Goal: Task Accomplishment & Management: Use online tool/utility

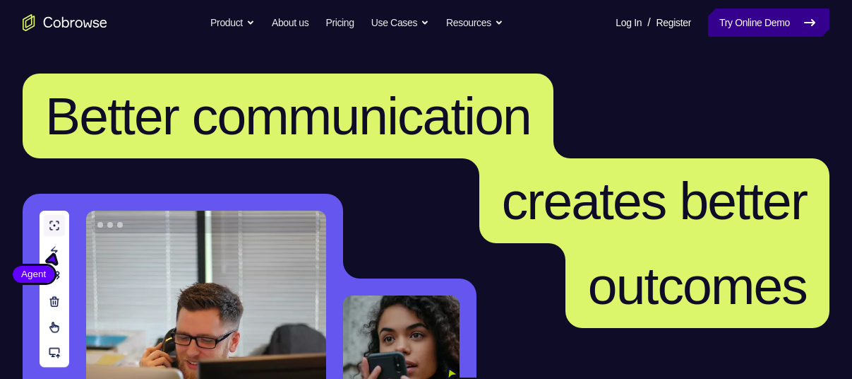
click at [748, 25] on link "Try Online Demo" at bounding box center [768, 22] width 121 height 28
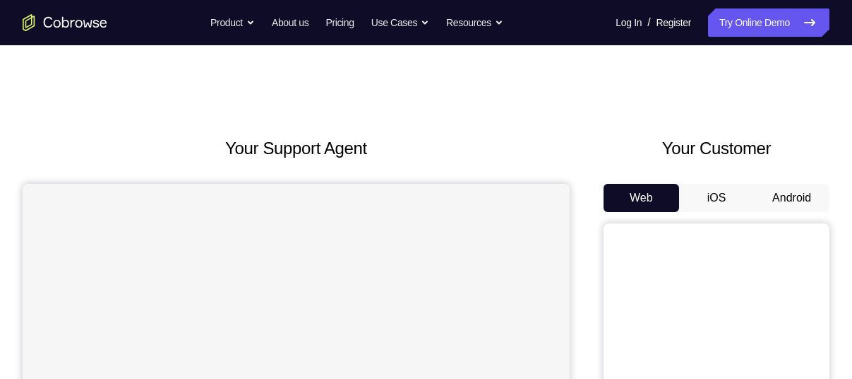
click at [757, 193] on button "Android" at bounding box center [792, 198] width 76 height 28
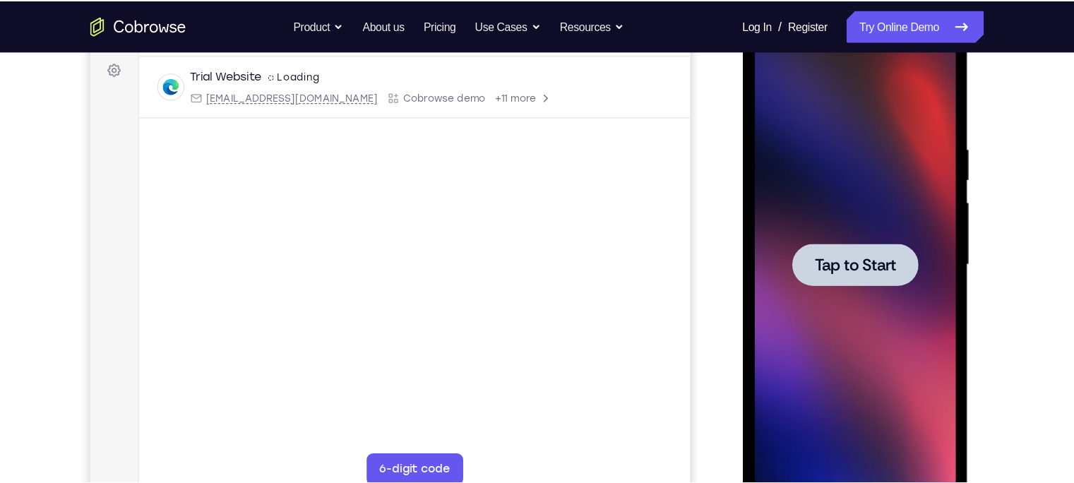
scroll to position [209, 0]
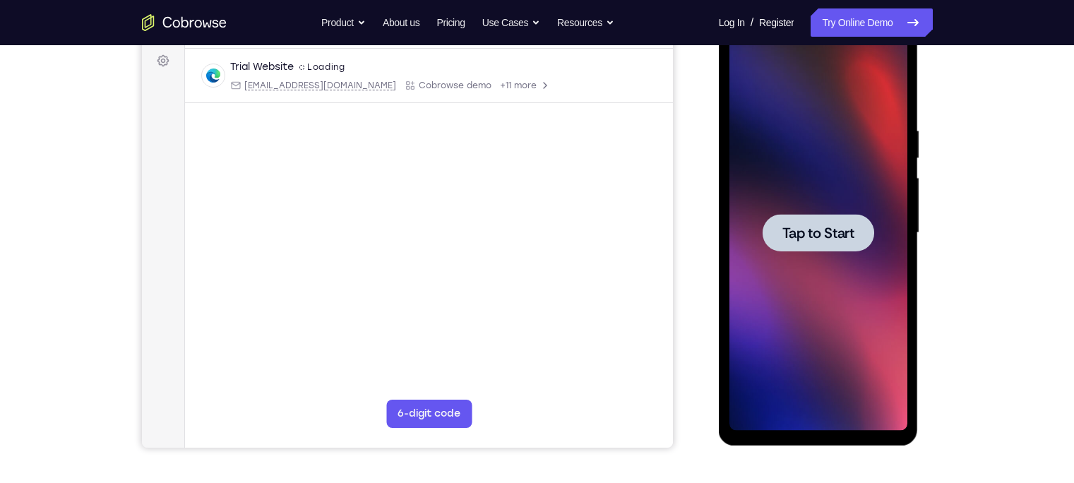
click at [835, 181] on div at bounding box center [818, 232] width 178 height 395
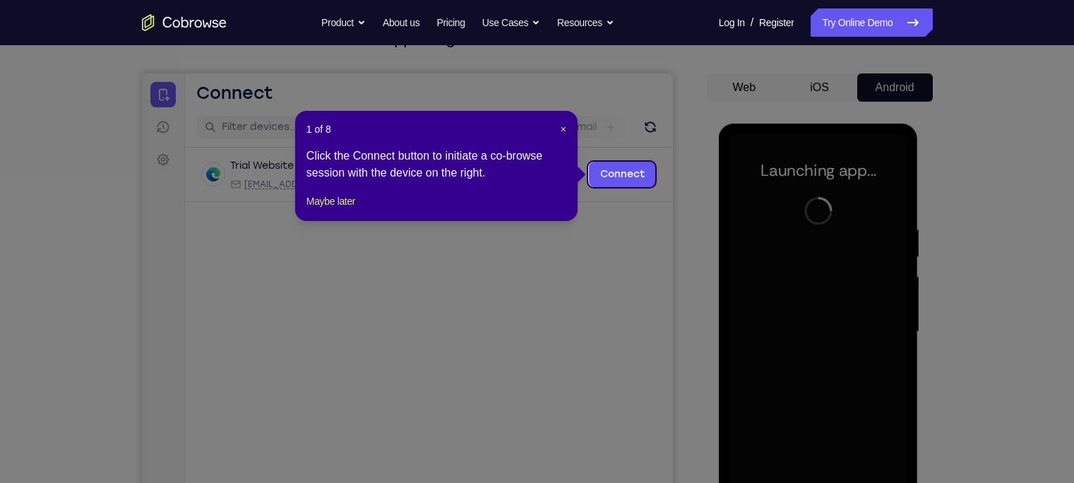
scroll to position [109, 0]
click at [564, 126] on span "×" at bounding box center [564, 129] width 6 height 11
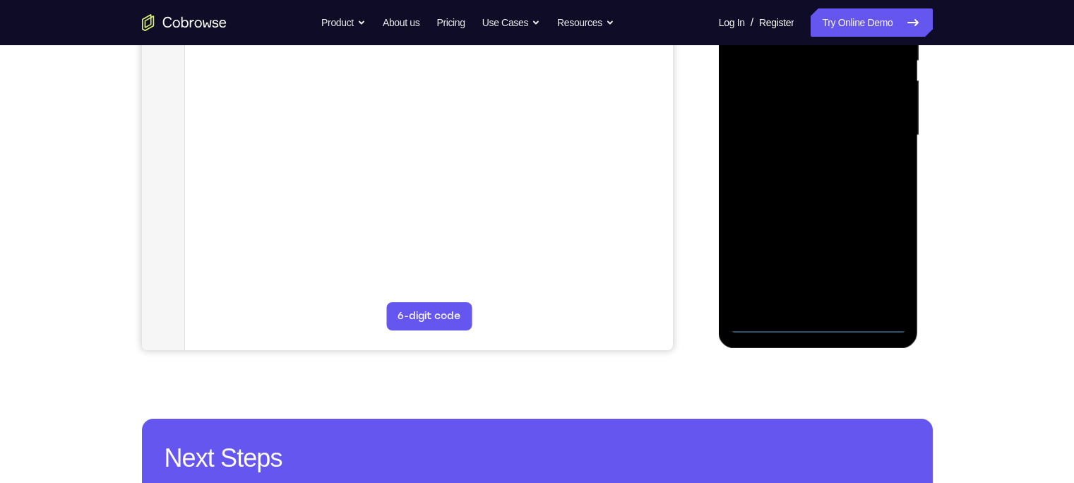
scroll to position [320, 0]
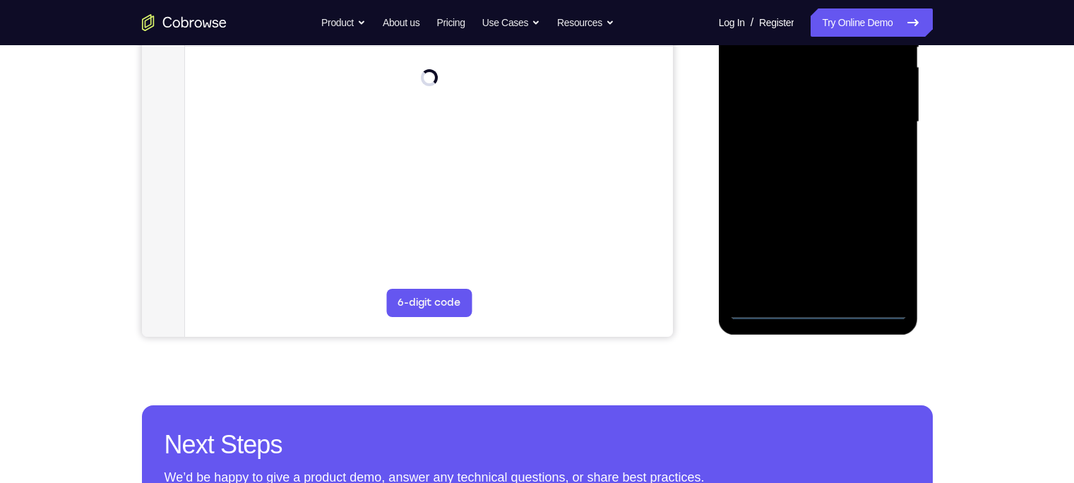
click at [807, 310] on div at bounding box center [818, 121] width 178 height 395
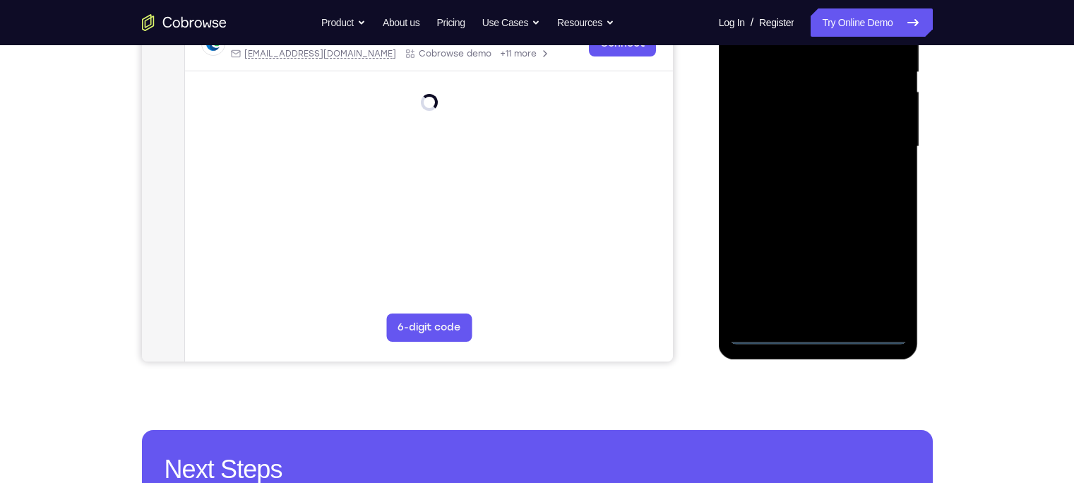
click at [852, 285] on div at bounding box center [818, 146] width 178 height 395
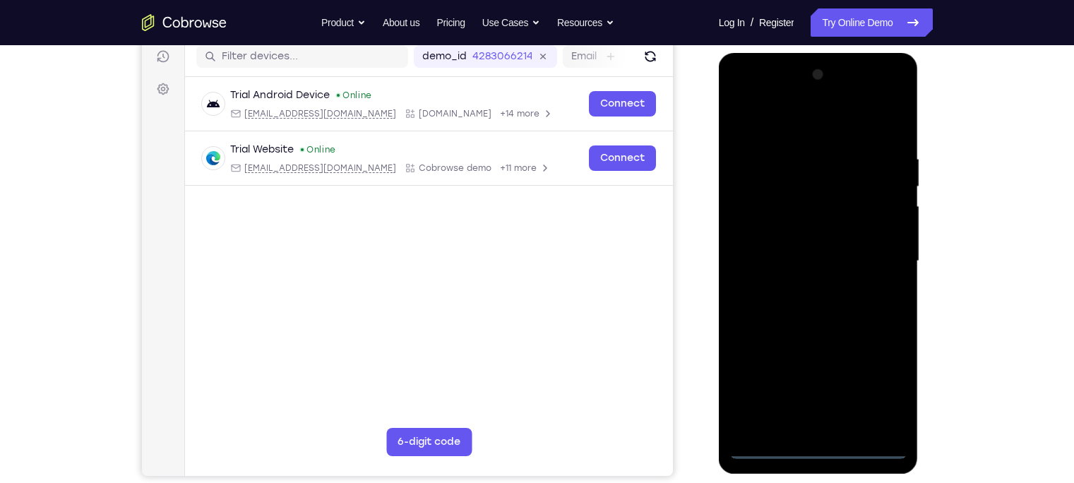
scroll to position [182, 0]
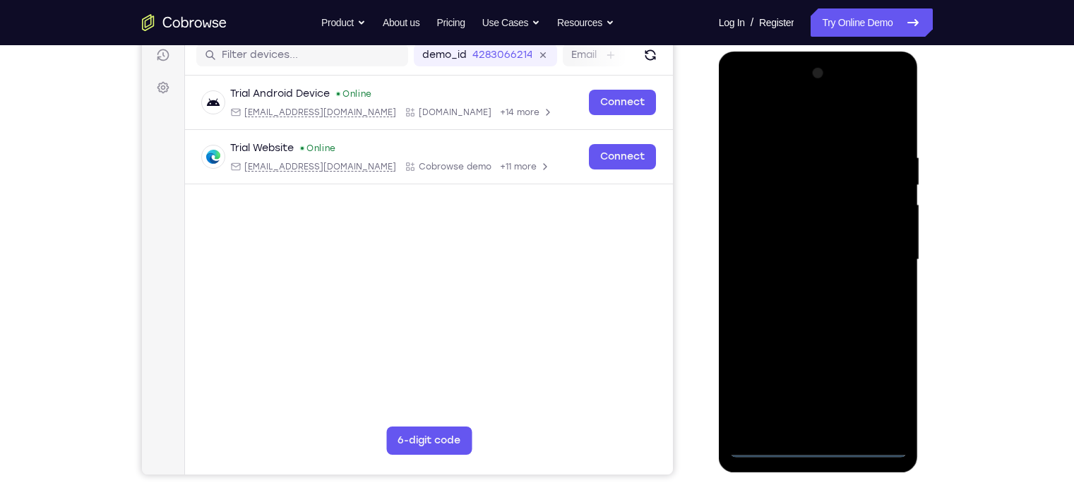
click at [784, 114] on div at bounding box center [818, 259] width 178 height 395
click at [852, 254] on div at bounding box center [818, 259] width 178 height 395
click at [800, 285] on div at bounding box center [818, 259] width 178 height 395
click at [789, 246] on div at bounding box center [818, 259] width 178 height 395
click at [801, 221] on div at bounding box center [818, 259] width 178 height 395
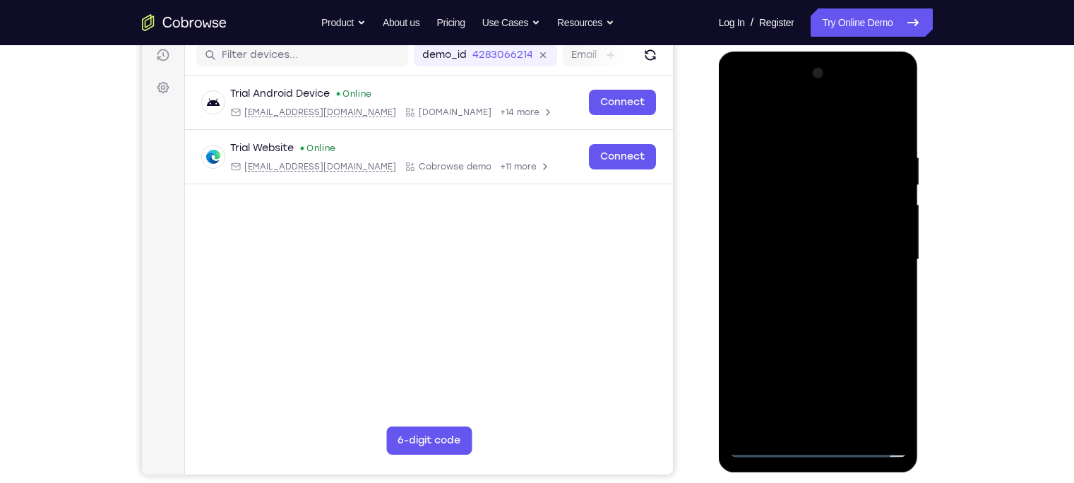
click at [796, 258] on div at bounding box center [818, 259] width 178 height 395
click at [781, 315] on div at bounding box center [818, 259] width 178 height 395
click at [793, 300] on div at bounding box center [818, 259] width 178 height 395
click at [792, 311] on div at bounding box center [818, 259] width 178 height 395
click at [844, 160] on div at bounding box center [818, 259] width 178 height 395
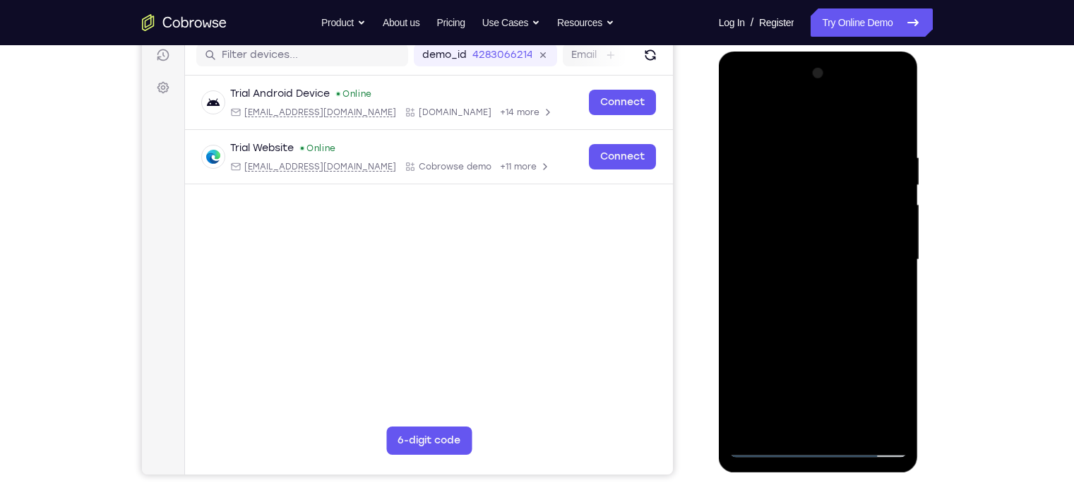
click at [852, 184] on div at bounding box center [818, 259] width 178 height 395
click at [818, 195] on div at bounding box center [818, 259] width 178 height 395
click at [852, 215] on div at bounding box center [818, 259] width 178 height 395
click at [852, 121] on div at bounding box center [818, 259] width 178 height 395
click at [852, 119] on div at bounding box center [818, 259] width 178 height 395
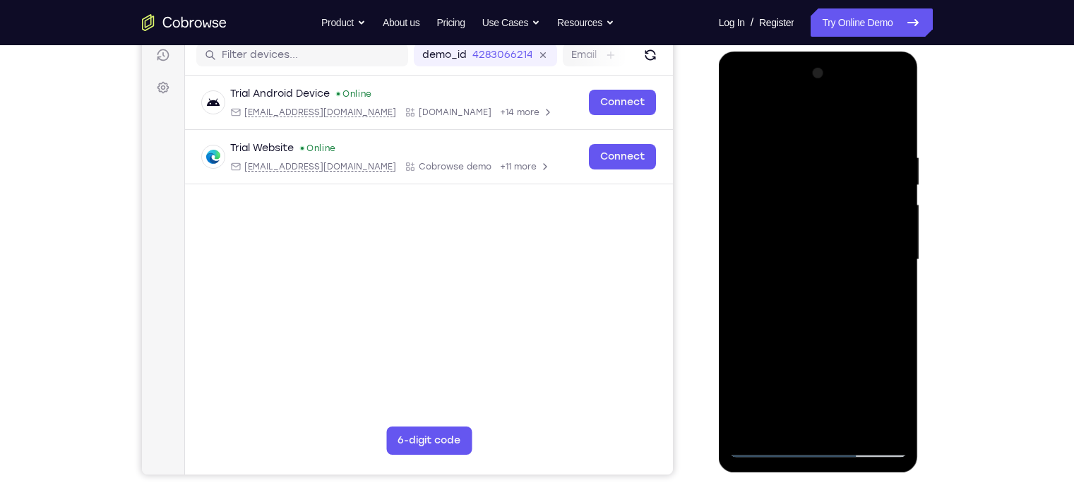
click at [770, 193] on div at bounding box center [818, 259] width 178 height 395
click at [739, 124] on div at bounding box center [818, 259] width 178 height 395
click at [739, 116] on div at bounding box center [818, 259] width 178 height 395
click at [849, 378] on div at bounding box center [818, 259] width 178 height 395
click at [828, 335] on div at bounding box center [818, 259] width 178 height 395
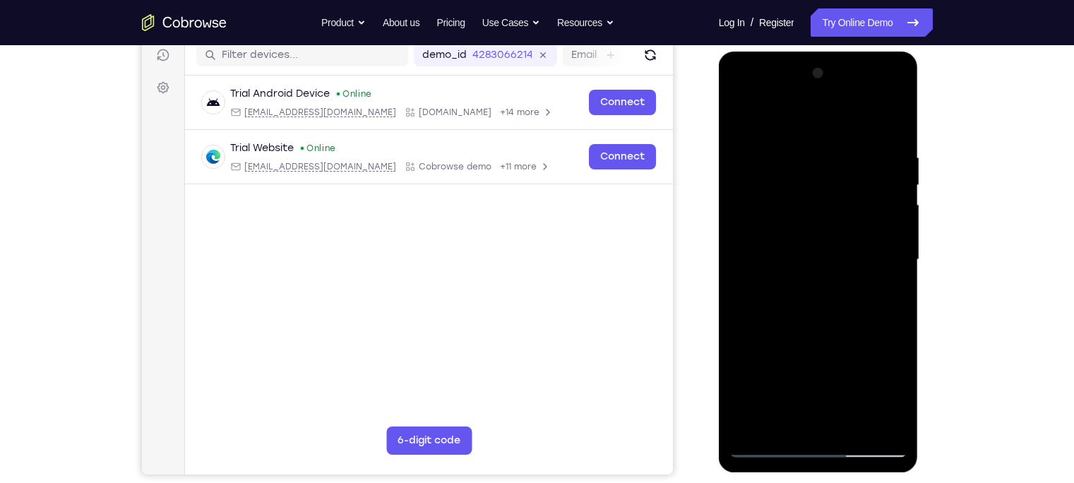
click at [814, 245] on div at bounding box center [818, 259] width 178 height 395
click at [771, 378] on div at bounding box center [818, 259] width 178 height 395
click at [770, 378] on div at bounding box center [818, 259] width 178 height 395
drag, startPoint x: 826, startPoint y: 221, endPoint x: 757, endPoint y: 512, distance: 298.9
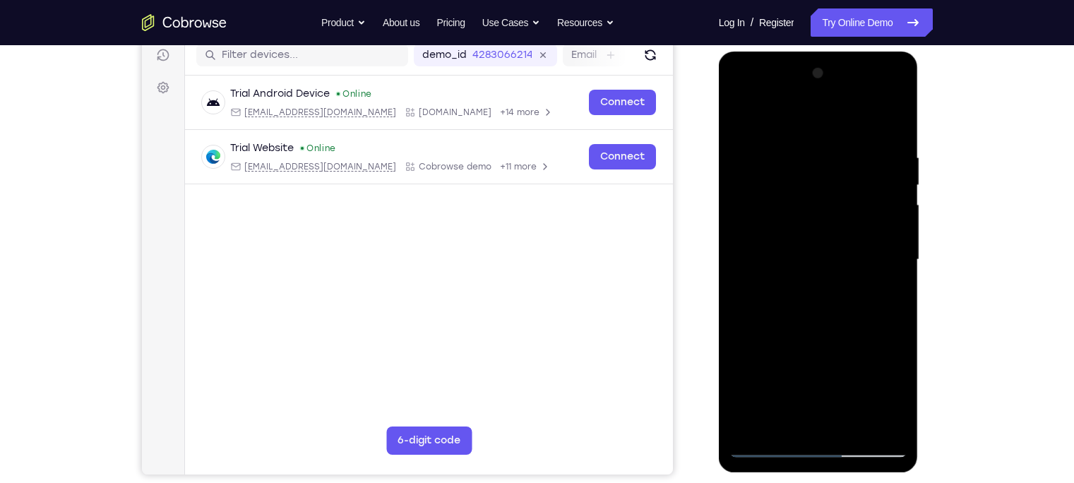
click at [757, 378] on html "Online web based iOS Simulators and Android Emulators. Run iPhone, iPad, Mobile…" at bounding box center [819, 264] width 201 height 424
drag, startPoint x: 807, startPoint y: 169, endPoint x: 784, endPoint y: 333, distance: 165.5
click at [784, 333] on div at bounding box center [818, 259] width 178 height 395
click at [809, 148] on div at bounding box center [818, 259] width 178 height 395
click at [852, 175] on div at bounding box center [818, 259] width 178 height 395
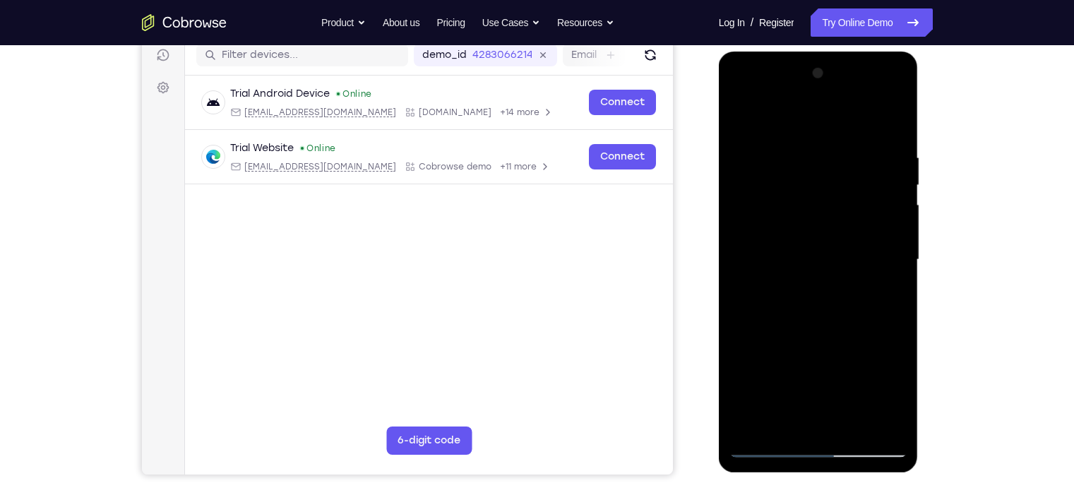
click at [852, 175] on div at bounding box center [818, 259] width 178 height 395
click at [852, 125] on div at bounding box center [818, 259] width 178 height 395
drag, startPoint x: 820, startPoint y: 232, endPoint x: 830, endPoint y: 124, distance: 108.6
click at [830, 124] on div at bounding box center [818, 259] width 178 height 395
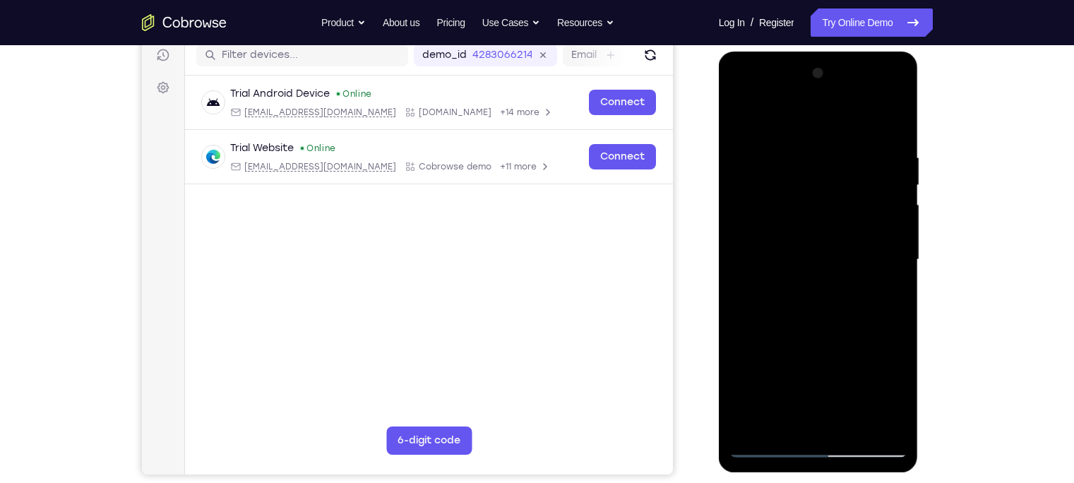
click at [838, 214] on div at bounding box center [818, 259] width 178 height 395
click at [852, 218] on div at bounding box center [818, 259] width 178 height 395
drag, startPoint x: 830, startPoint y: 197, endPoint x: 802, endPoint y: 334, distance: 139.7
click at [802, 334] on div at bounding box center [818, 259] width 178 height 395
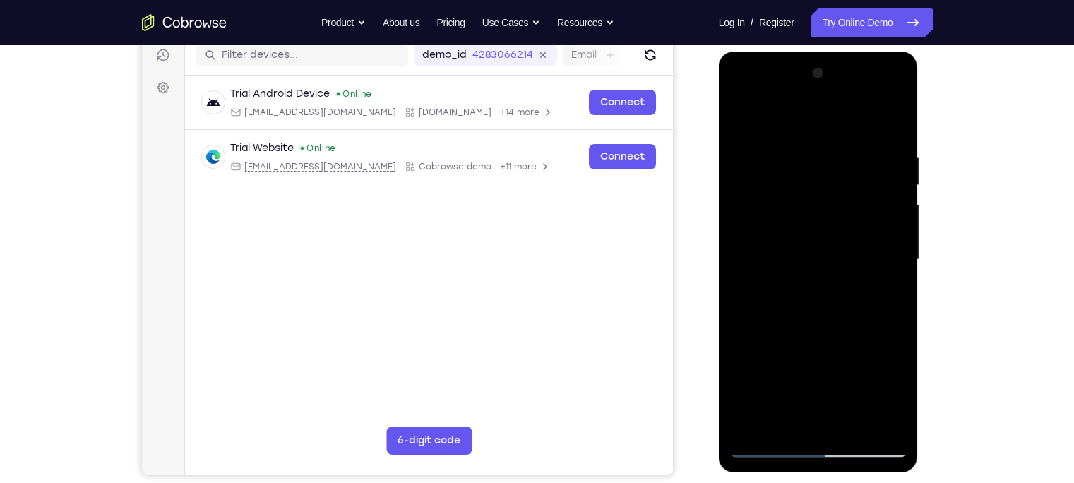
drag, startPoint x: 816, startPoint y: 171, endPoint x: 784, endPoint y: 338, distance: 170.5
click at [784, 338] on div at bounding box center [818, 259] width 178 height 395
click at [806, 152] on div at bounding box center [818, 259] width 178 height 395
click at [852, 172] on div at bounding box center [818, 259] width 178 height 395
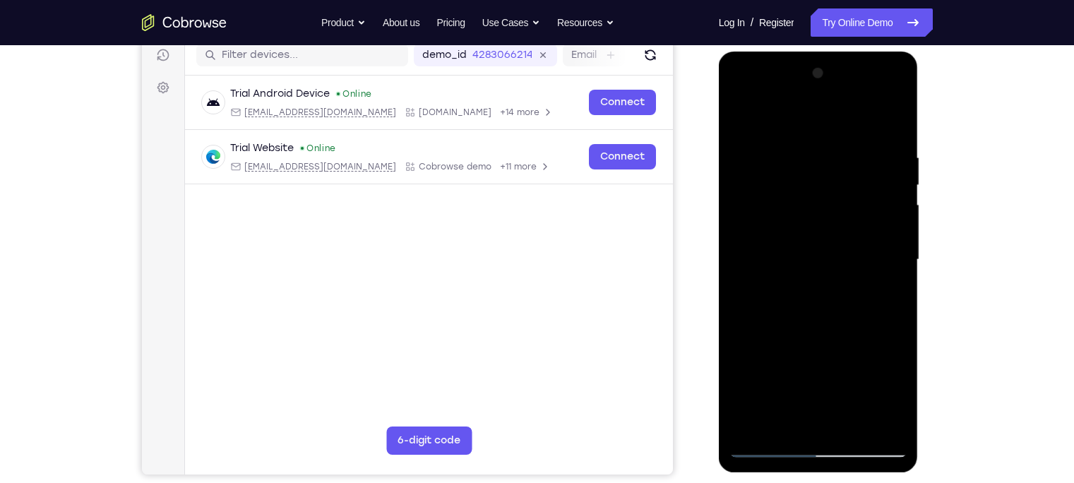
click at [852, 161] on div at bounding box center [818, 259] width 178 height 395
click at [852, 169] on div at bounding box center [818, 259] width 178 height 395
click at [852, 120] on div at bounding box center [818, 259] width 178 height 395
click at [852, 145] on div at bounding box center [818, 259] width 178 height 395
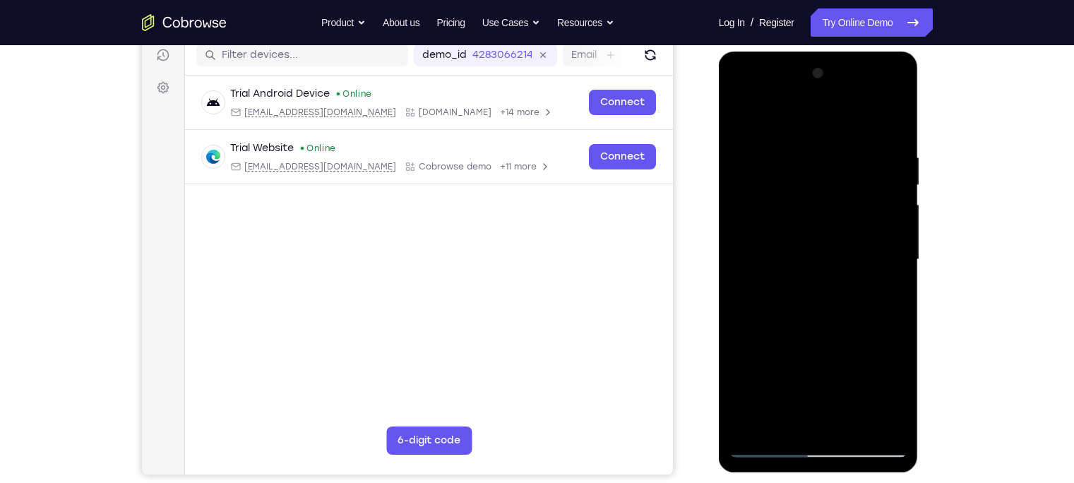
click at [852, 166] on div at bounding box center [818, 259] width 178 height 395
click at [852, 129] on div at bounding box center [818, 259] width 178 height 395
drag, startPoint x: 851, startPoint y: 184, endPoint x: 774, endPoint y: 412, distance: 241.4
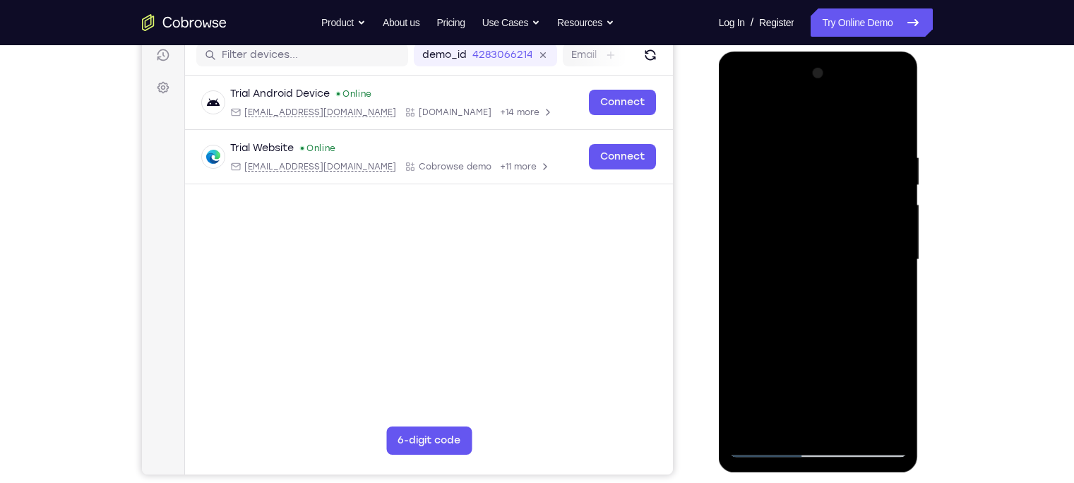
click at [774, 378] on div at bounding box center [818, 259] width 178 height 395
drag, startPoint x: 817, startPoint y: 145, endPoint x: 768, endPoint y: 133, distance: 50.4
click at [768, 133] on div at bounding box center [818, 259] width 178 height 395
drag, startPoint x: 801, startPoint y: 177, endPoint x: 792, endPoint y: 256, distance: 78.9
click at [792, 256] on div at bounding box center [818, 259] width 178 height 395
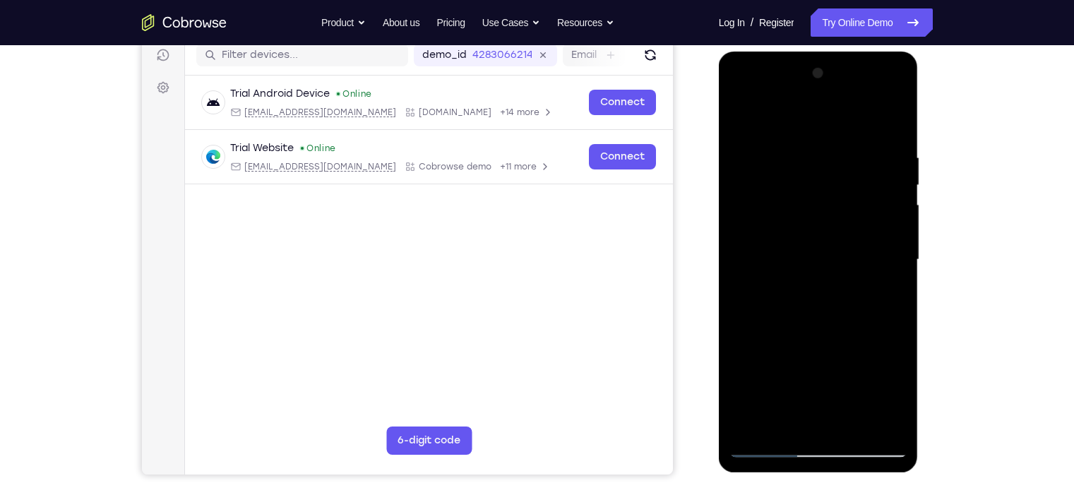
drag, startPoint x: 830, startPoint y: 161, endPoint x: 772, endPoint y: 150, distance: 58.9
click at [772, 150] on div at bounding box center [818, 259] width 178 height 395
click at [830, 144] on div at bounding box center [818, 259] width 178 height 395
click at [852, 145] on div at bounding box center [818, 259] width 178 height 395
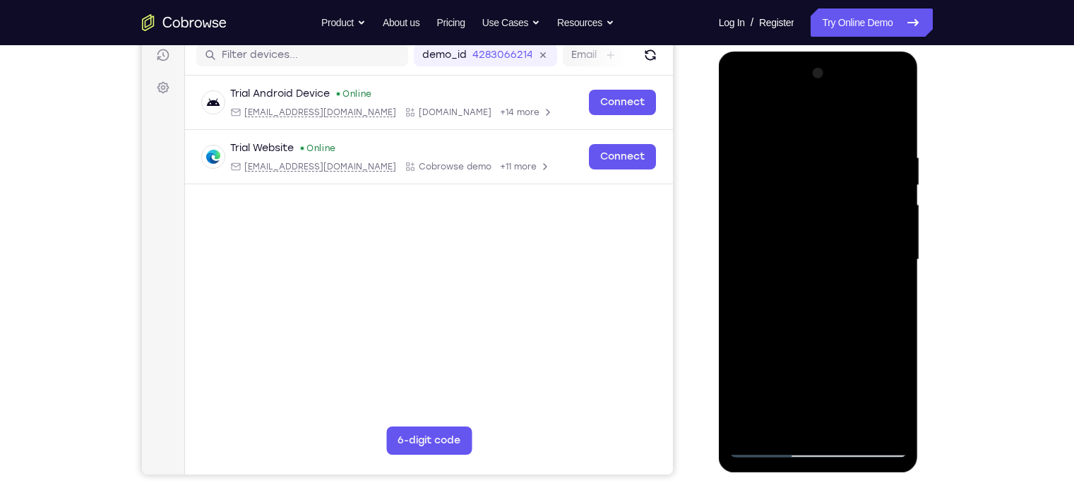
click at [827, 256] on div at bounding box center [818, 259] width 178 height 395
click at [827, 240] on div at bounding box center [818, 259] width 178 height 395
click at [851, 263] on div at bounding box center [818, 259] width 178 height 395
click at [852, 245] on div at bounding box center [818, 259] width 178 height 395
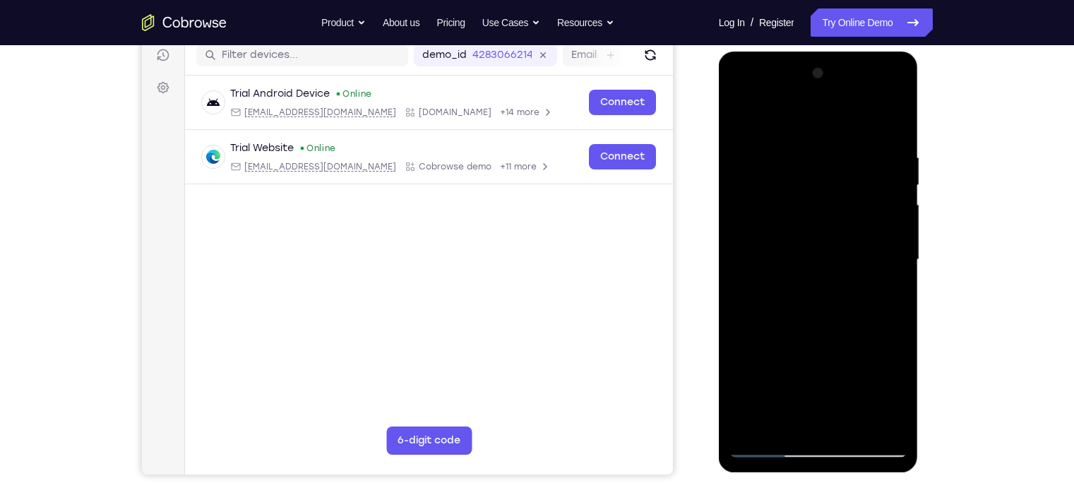
click at [852, 248] on div at bounding box center [818, 259] width 178 height 395
click at [741, 252] on div at bounding box center [818, 259] width 178 height 395
click at [739, 115] on div at bounding box center [818, 259] width 178 height 395
click at [852, 119] on div at bounding box center [818, 259] width 178 height 395
drag, startPoint x: 842, startPoint y: 165, endPoint x: 752, endPoint y: 366, distance: 220.3
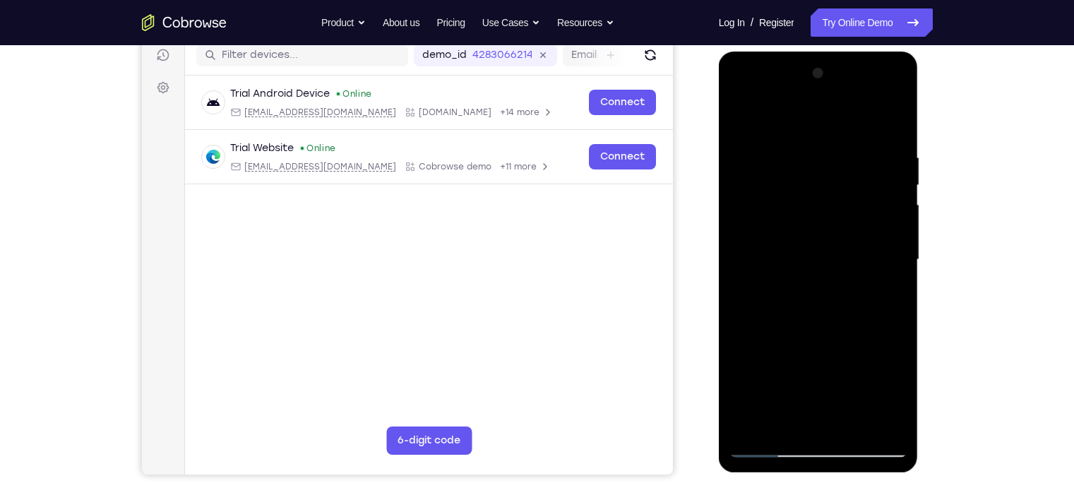
click at [752, 366] on div at bounding box center [818, 259] width 178 height 395
click at [840, 155] on div at bounding box center [818, 259] width 178 height 395
click at [852, 162] on div at bounding box center [818, 259] width 178 height 395
click at [763, 170] on div at bounding box center [818, 259] width 178 height 395
drag, startPoint x: 763, startPoint y: 172, endPoint x: 805, endPoint y: 186, distance: 44.2
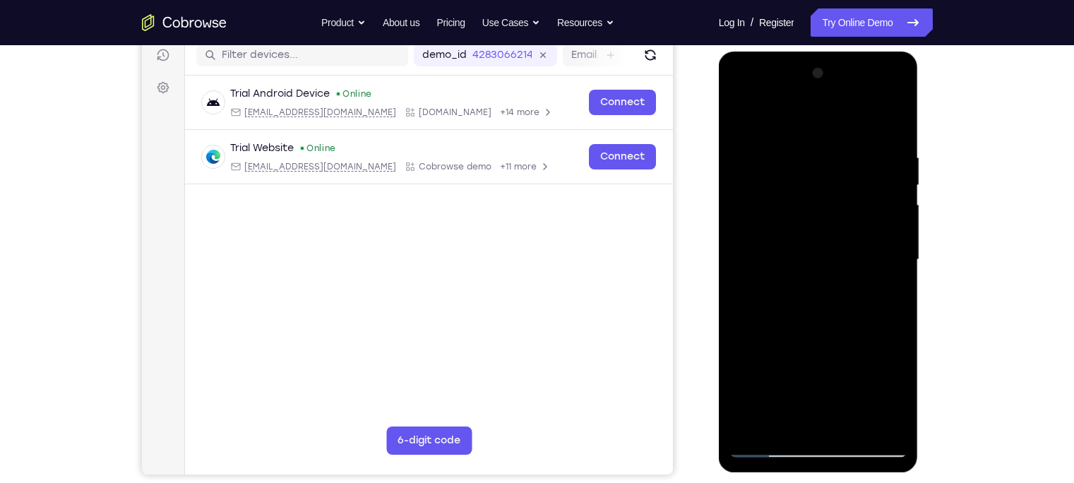
click at [805, 186] on div at bounding box center [818, 259] width 178 height 395
click at [852, 179] on div at bounding box center [818, 259] width 178 height 395
click at [852, 186] on div at bounding box center [818, 259] width 178 height 395
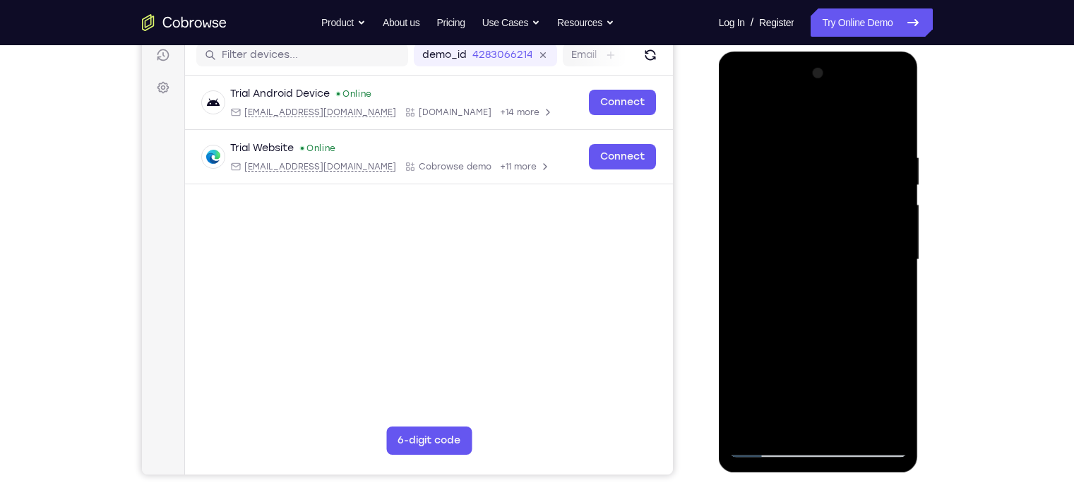
click at [852, 186] on div at bounding box center [818, 259] width 178 height 395
click at [847, 221] on div at bounding box center [818, 259] width 178 height 395
click at [852, 212] on div at bounding box center [818, 259] width 178 height 395
drag, startPoint x: 770, startPoint y: 201, endPoint x: 753, endPoint y: 241, distance: 43.0
click at [753, 241] on div at bounding box center [818, 259] width 178 height 395
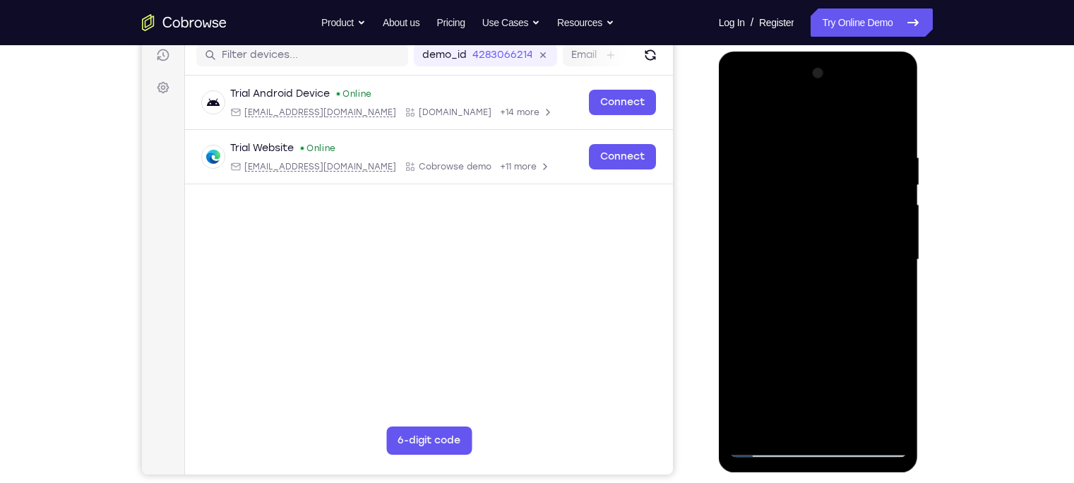
drag, startPoint x: 753, startPoint y: 241, endPoint x: 894, endPoint y: 272, distance: 144.6
click at [852, 272] on div at bounding box center [818, 259] width 178 height 395
click at [763, 378] on div at bounding box center [818, 259] width 178 height 395
click at [816, 299] on div at bounding box center [818, 259] width 178 height 395
drag, startPoint x: 835, startPoint y: 190, endPoint x: 748, endPoint y: 460, distance: 284.3
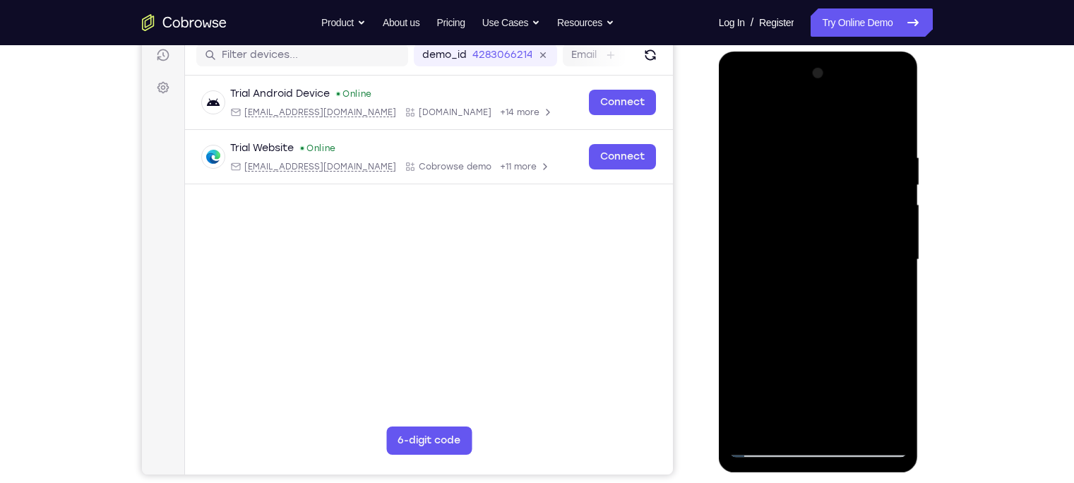
click at [748, 378] on div at bounding box center [819, 262] width 200 height 421
click at [798, 152] on div at bounding box center [818, 259] width 178 height 395
drag, startPoint x: 871, startPoint y: 209, endPoint x: 775, endPoint y: 227, distance: 97.7
click at [775, 227] on div at bounding box center [818, 259] width 178 height 395
click at [852, 131] on div at bounding box center [818, 259] width 178 height 395
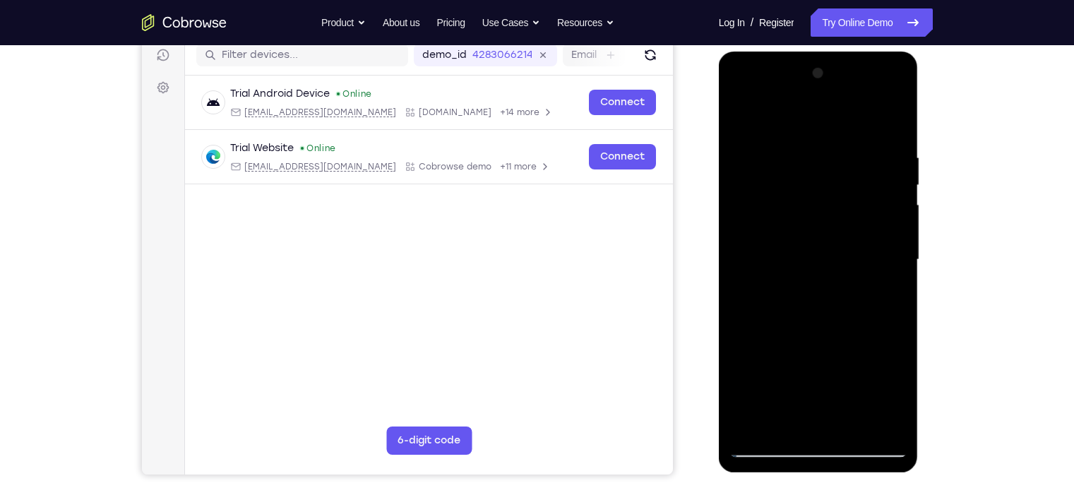
drag, startPoint x: 812, startPoint y: 193, endPoint x: 802, endPoint y: 258, distance: 65.8
click at [802, 258] on div at bounding box center [818, 259] width 178 height 395
click at [852, 148] on div at bounding box center [818, 259] width 178 height 395
drag, startPoint x: 858, startPoint y: 154, endPoint x: 787, endPoint y: 170, distance: 73.2
click at [787, 170] on div at bounding box center [818, 259] width 178 height 395
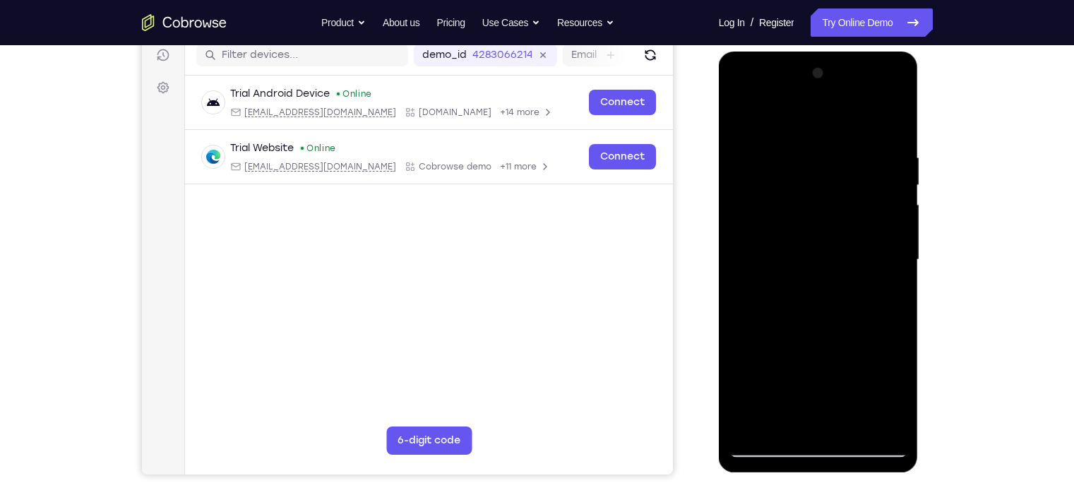
drag, startPoint x: 837, startPoint y: 148, endPoint x: 743, endPoint y: 176, distance: 97.9
click at [743, 176] on div at bounding box center [818, 259] width 178 height 395
click at [784, 378] on div at bounding box center [818, 259] width 178 height 395
click at [801, 119] on div at bounding box center [818, 259] width 178 height 395
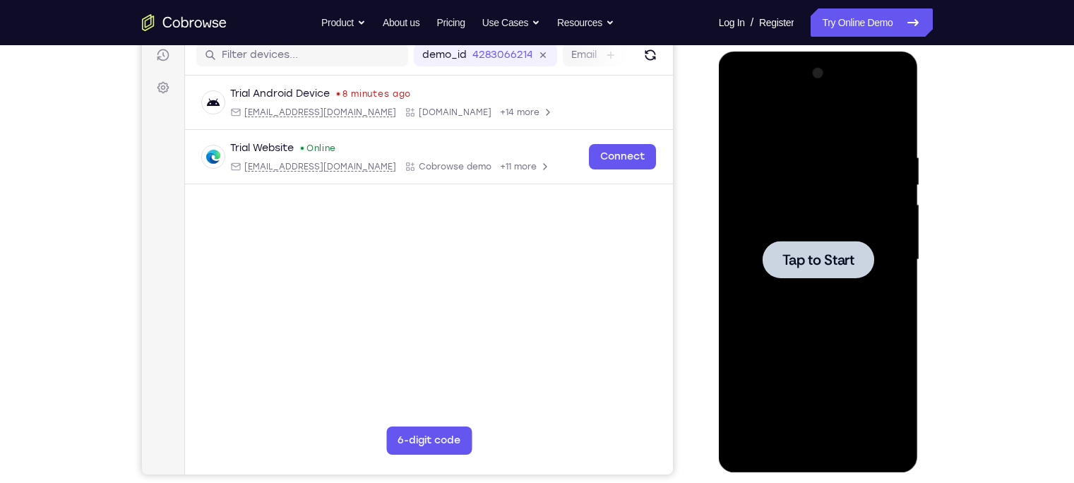
click at [776, 141] on div at bounding box center [818, 259] width 178 height 395
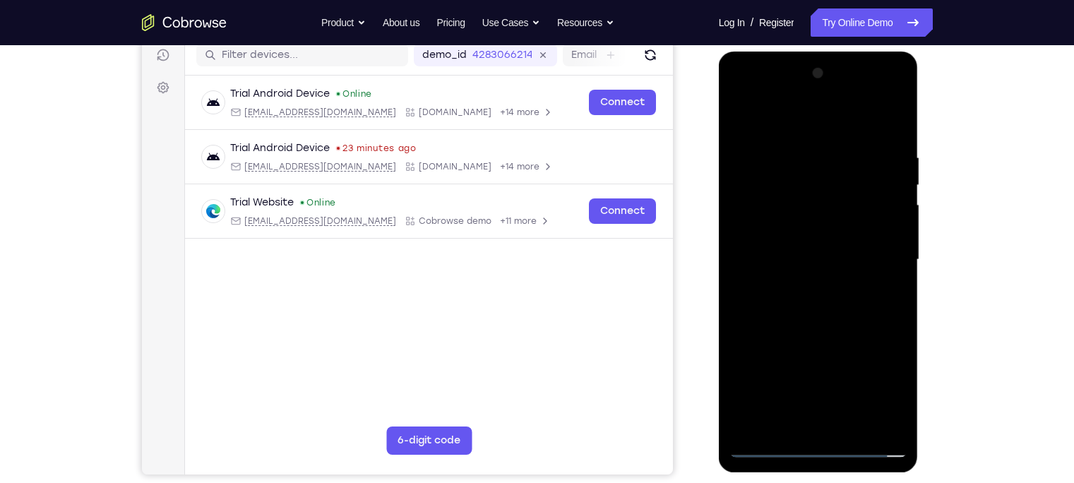
click at [804, 378] on div at bounding box center [818, 259] width 178 height 395
click at [810, 378] on div at bounding box center [818, 259] width 178 height 395
click at [852, 378] on div at bounding box center [818, 259] width 178 height 395
click at [743, 118] on div at bounding box center [818, 259] width 178 height 395
click at [852, 257] on div at bounding box center [818, 259] width 178 height 395
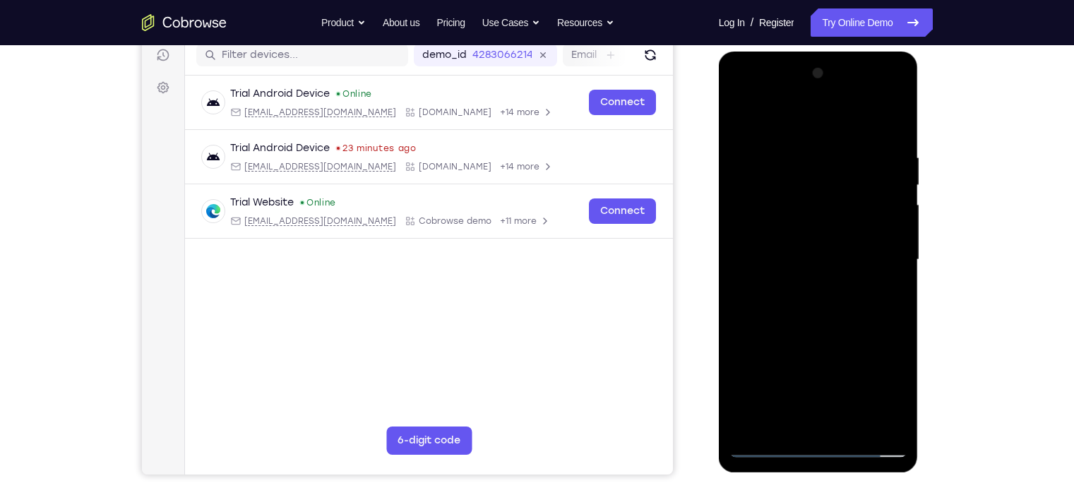
click at [801, 285] on div at bounding box center [818, 259] width 178 height 395
click at [780, 243] on div at bounding box center [818, 259] width 178 height 395
click at [785, 233] on div at bounding box center [818, 259] width 178 height 395
click at [781, 258] on div at bounding box center [818, 259] width 178 height 395
click at [775, 311] on div at bounding box center [818, 259] width 178 height 395
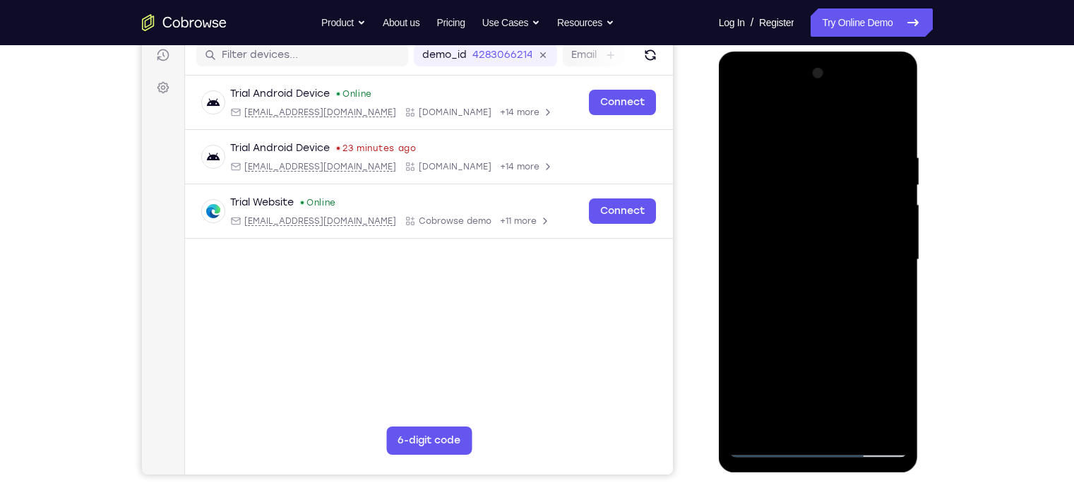
click at [811, 317] on div at bounding box center [818, 259] width 178 height 395
drag, startPoint x: 810, startPoint y: 318, endPoint x: 823, endPoint y: 267, distance: 52.4
click at [823, 267] on div at bounding box center [818, 259] width 178 height 395
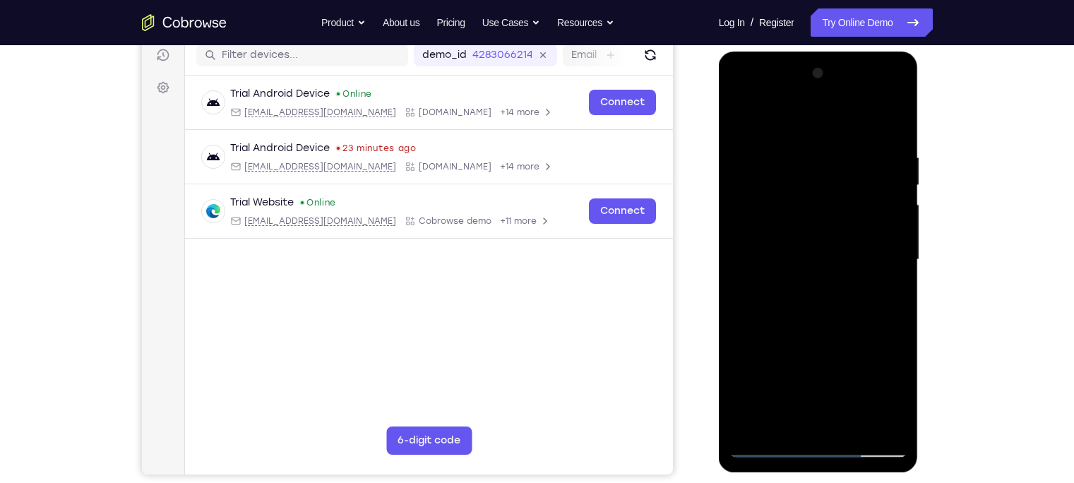
click at [852, 268] on div at bounding box center [818, 259] width 178 height 395
click at [761, 378] on div at bounding box center [818, 259] width 178 height 395
click at [802, 150] on div at bounding box center [818, 259] width 178 height 395
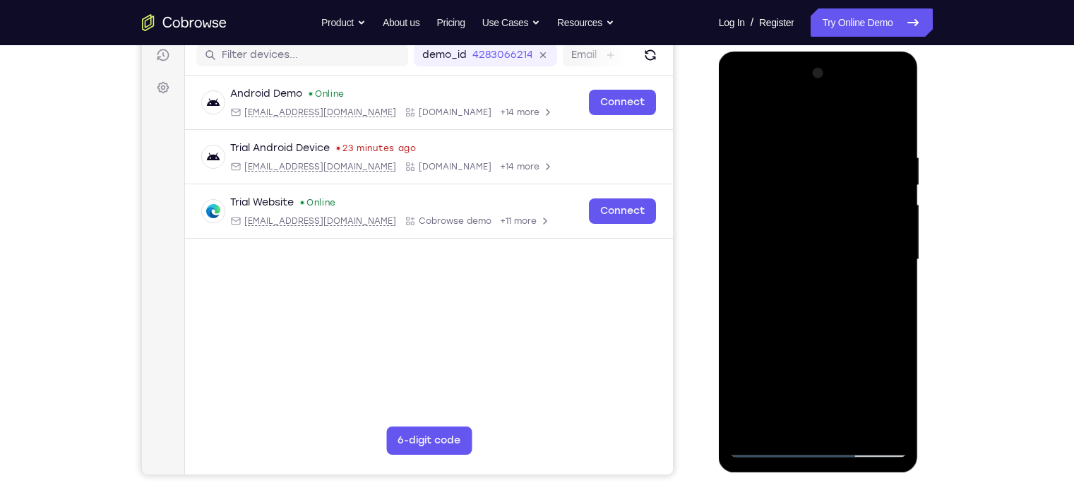
drag, startPoint x: 859, startPoint y: 154, endPoint x: 732, endPoint y: 146, distance: 127.4
click at [732, 146] on div at bounding box center [818, 259] width 178 height 395
drag, startPoint x: 866, startPoint y: 151, endPoint x: 764, endPoint y: 153, distance: 102.4
click at [764, 153] on div at bounding box center [818, 259] width 178 height 395
drag, startPoint x: 762, startPoint y: 186, endPoint x: 928, endPoint y: 183, distance: 166.0
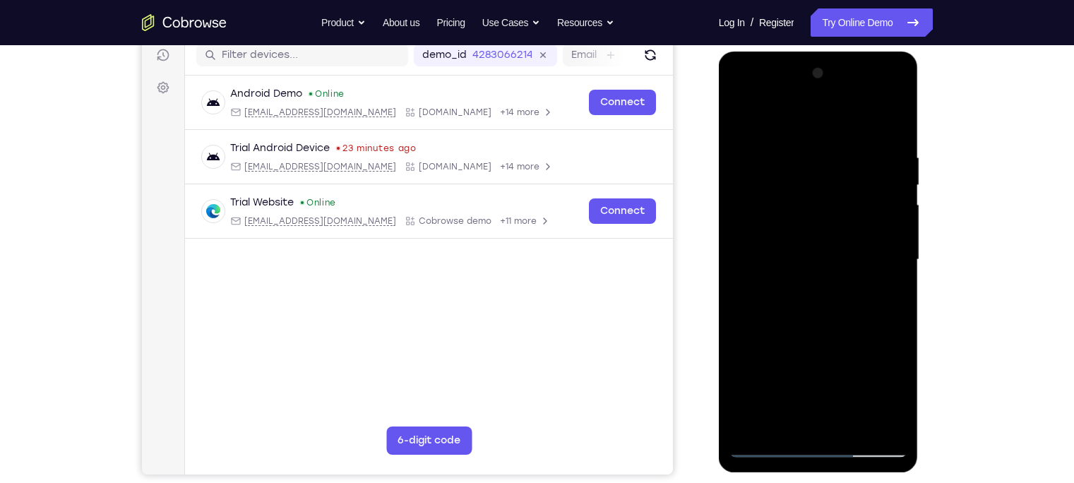
click at [852, 183] on html "Online web based iOS Simulators and Android Emulators. Run iPhone, iPad, Mobile…" at bounding box center [819, 264] width 201 height 424
click at [852, 132] on div at bounding box center [818, 259] width 178 height 395
click at [787, 378] on div at bounding box center [818, 259] width 178 height 395
click at [766, 378] on div at bounding box center [818, 259] width 178 height 395
click at [852, 156] on div at bounding box center [818, 259] width 178 height 395
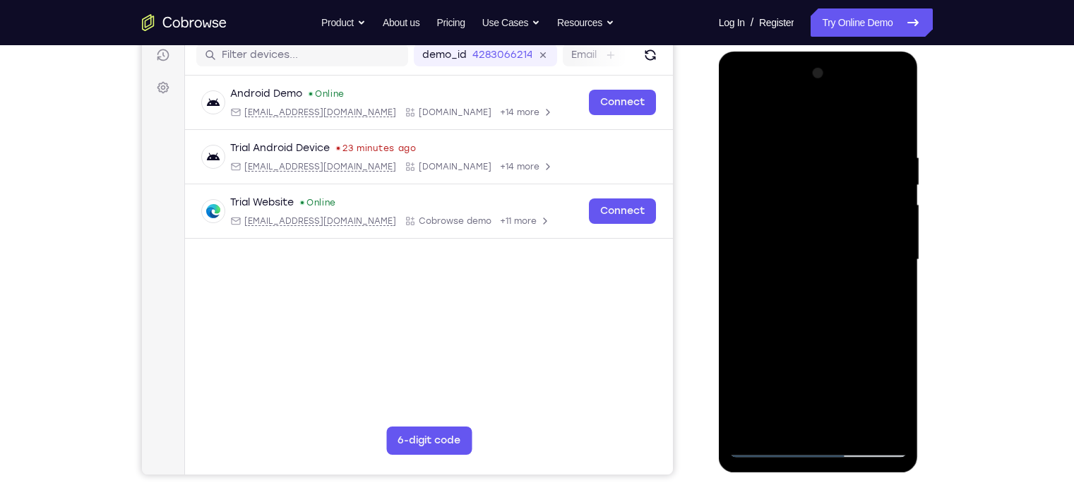
click at [852, 165] on div at bounding box center [818, 259] width 178 height 395
click at [852, 249] on div at bounding box center [818, 259] width 178 height 395
click at [852, 131] on div at bounding box center [818, 259] width 178 height 395
